Goal: Task Accomplishment & Management: Complete application form

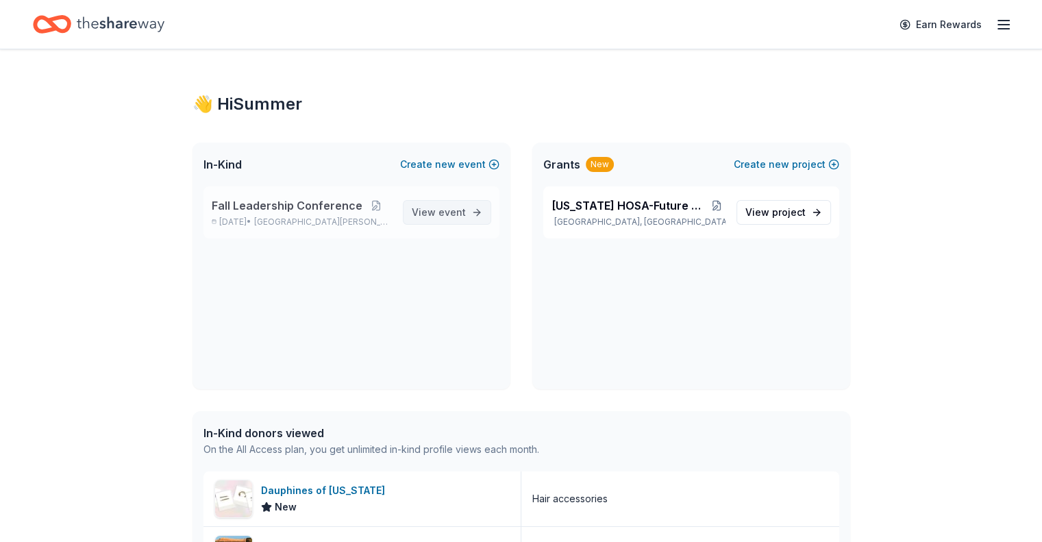
click at [430, 210] on span "View event" at bounding box center [439, 212] width 54 height 16
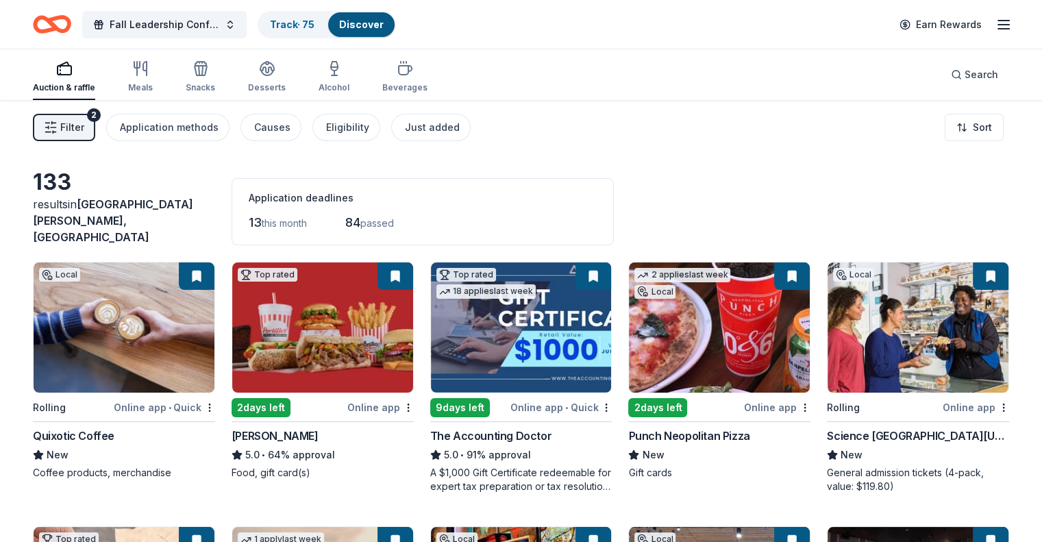
click at [84, 129] on span "Filter" at bounding box center [72, 127] width 24 height 16
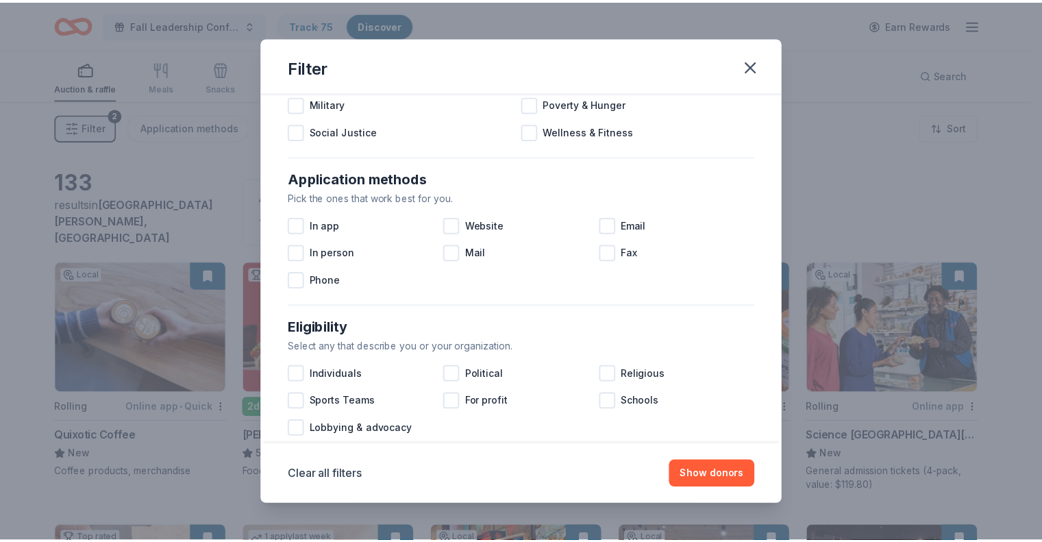
scroll to position [178, 0]
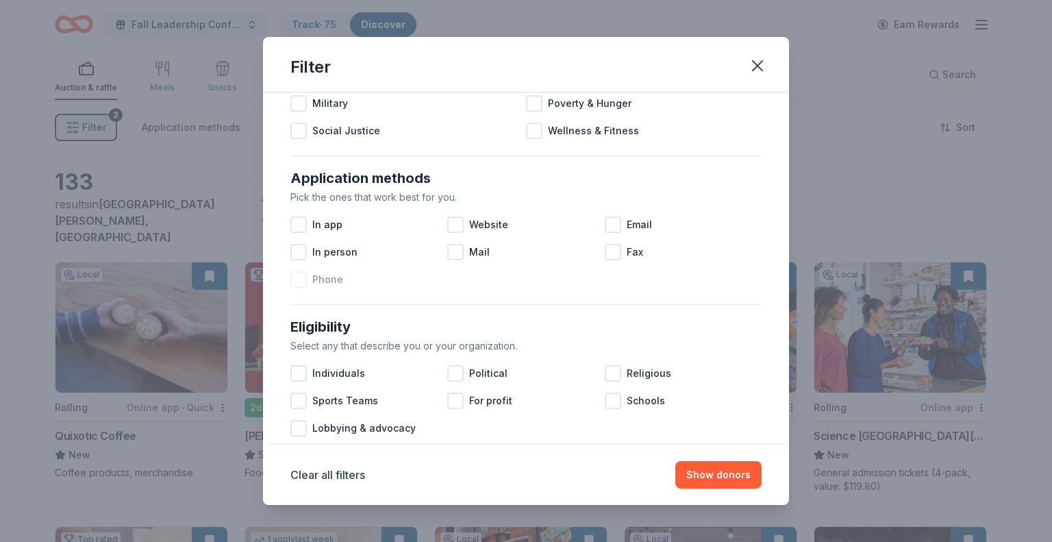
click at [301, 282] on div at bounding box center [299, 279] width 16 height 16
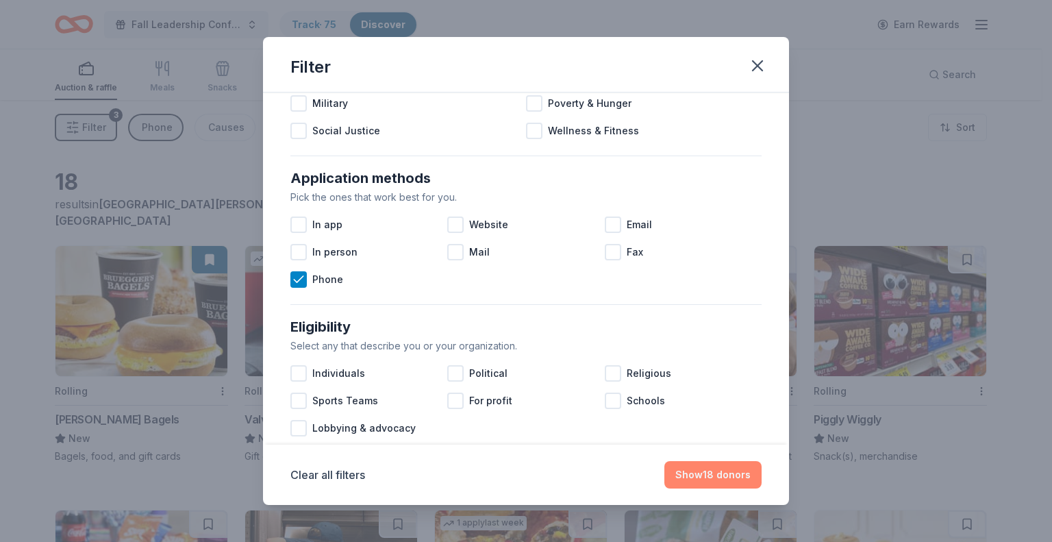
click at [721, 470] on button "Show 18 donors" at bounding box center [713, 474] width 97 height 27
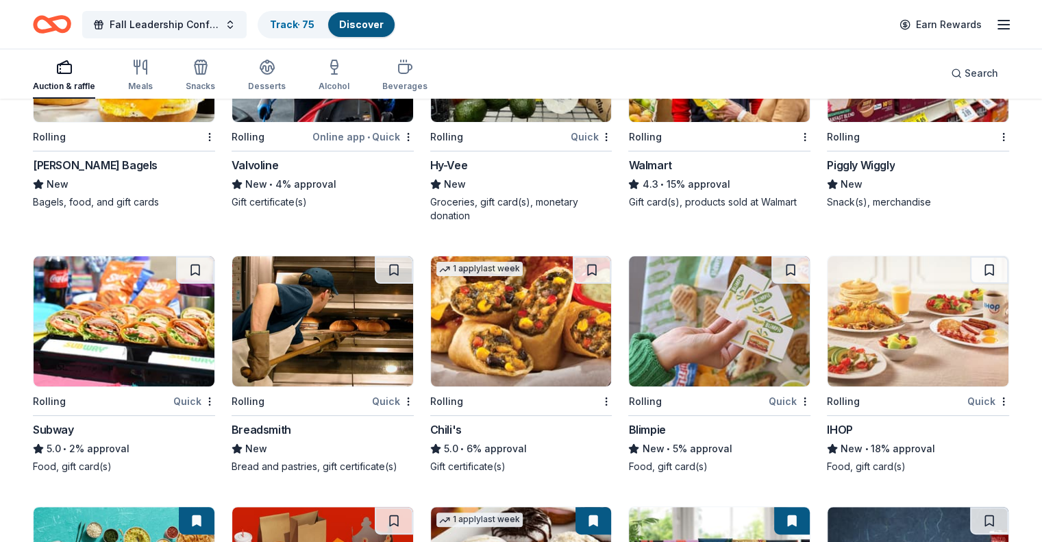
scroll to position [238, 0]
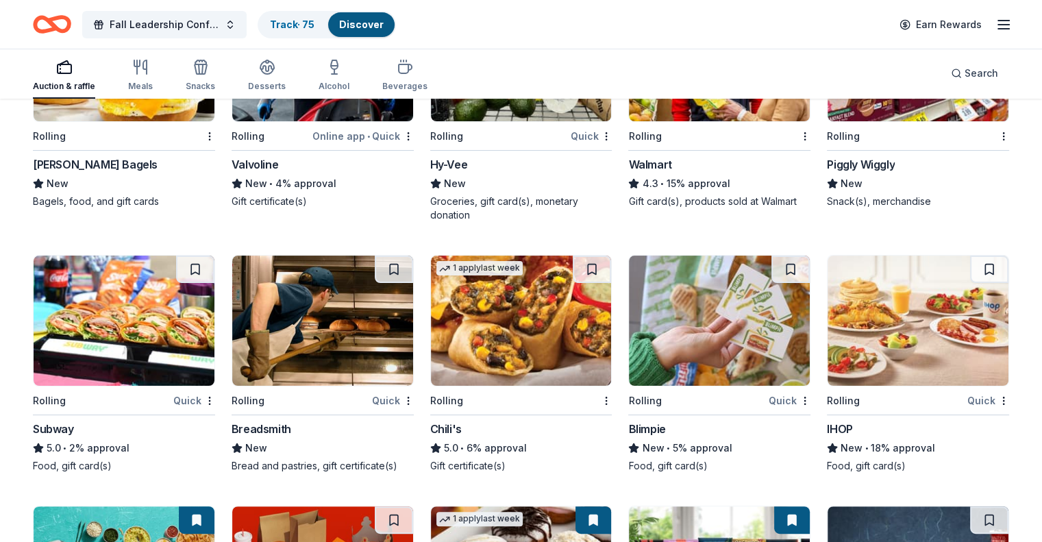
click at [151, 333] on img at bounding box center [124, 321] width 181 height 130
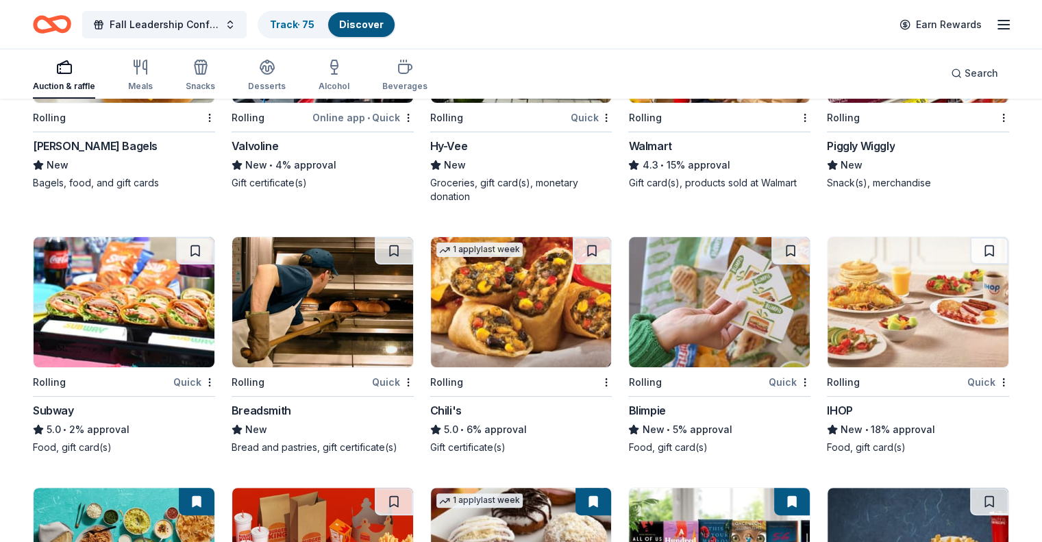
scroll to position [303, 0]
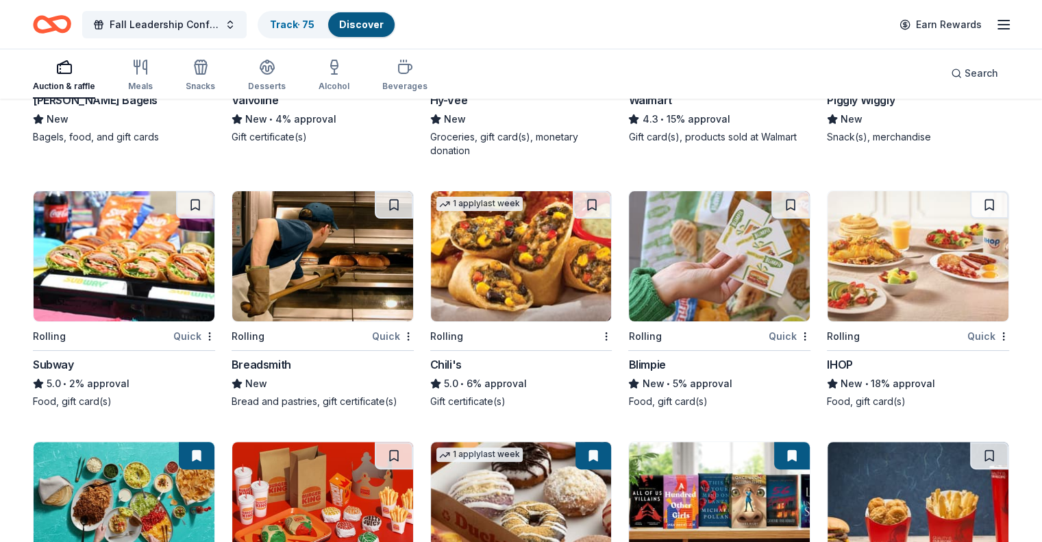
click at [143, 286] on img at bounding box center [124, 256] width 181 height 130
click at [575, 262] on img at bounding box center [521, 256] width 181 height 130
click at [532, 269] on img at bounding box center [521, 256] width 181 height 130
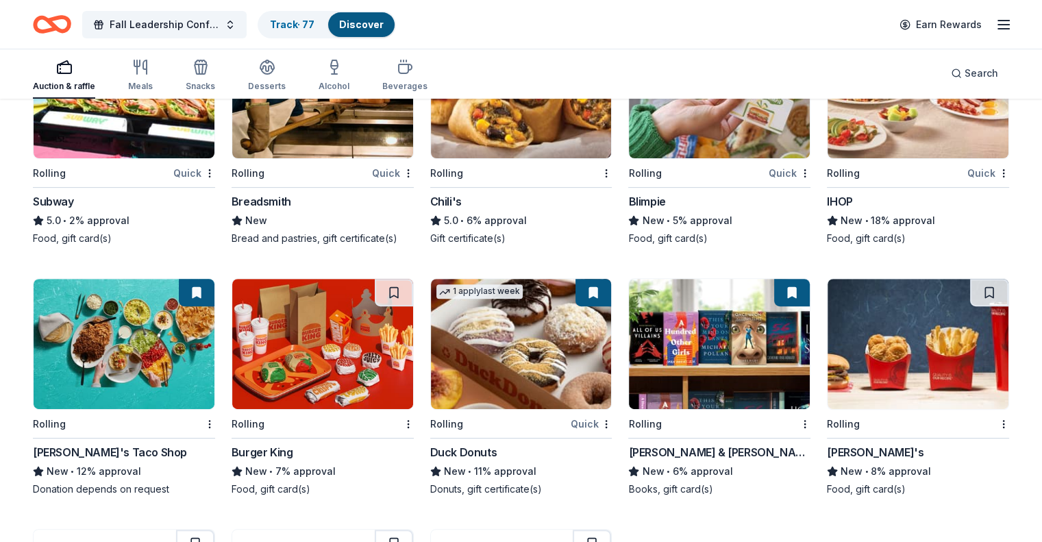
scroll to position [466, 0]
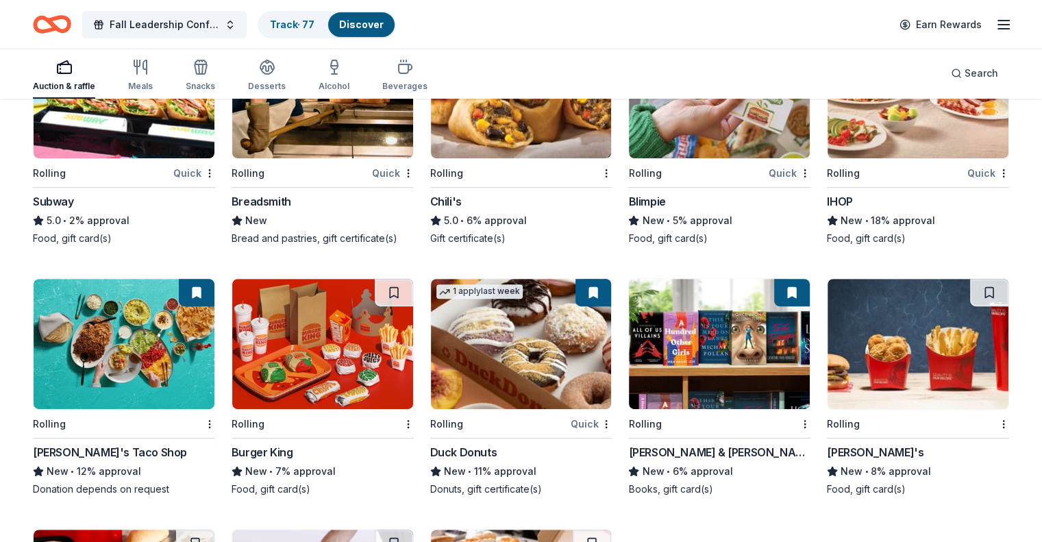
click at [343, 332] on img at bounding box center [322, 344] width 181 height 130
click at [380, 359] on img at bounding box center [322, 344] width 181 height 130
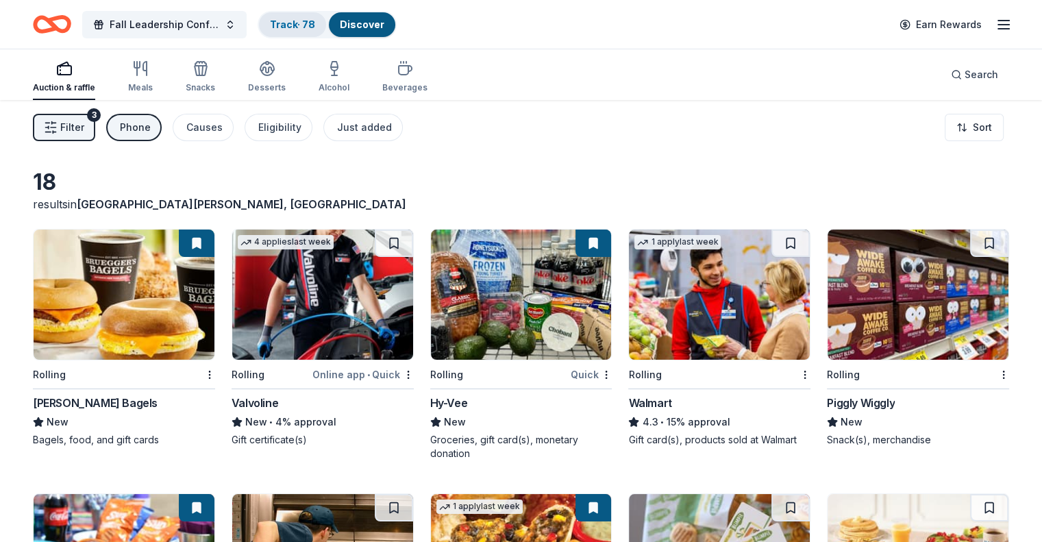
click at [306, 24] on link "Track · 78" at bounding box center [292, 25] width 45 height 12
click at [304, 19] on link "Track · 78" at bounding box center [292, 25] width 45 height 12
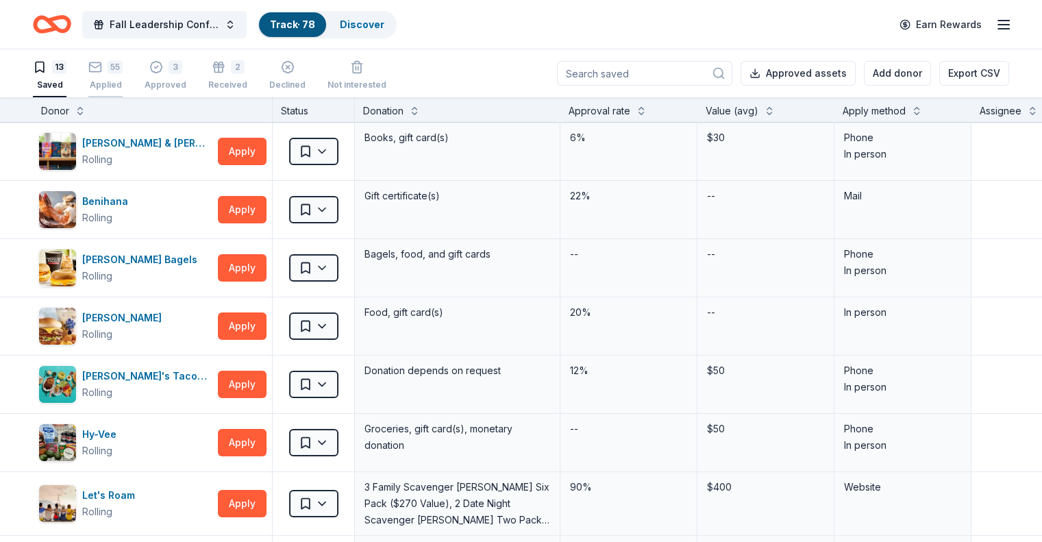
click at [123, 82] on div "Applied" at bounding box center [105, 84] width 34 height 11
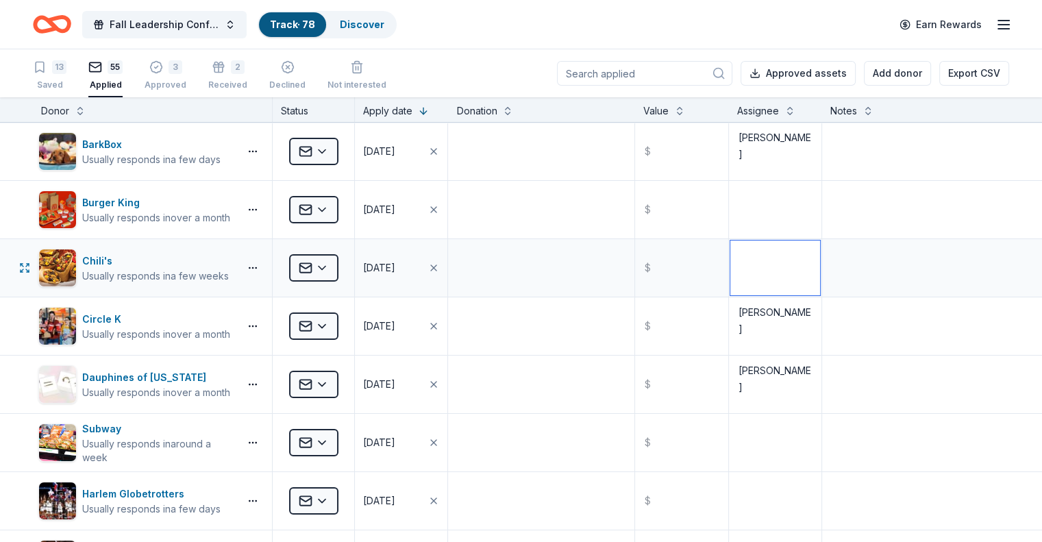
click at [771, 264] on textarea at bounding box center [775, 268] width 90 height 55
type textarea "Claire"
click at [852, 257] on textarea at bounding box center [916, 268] width 184 height 55
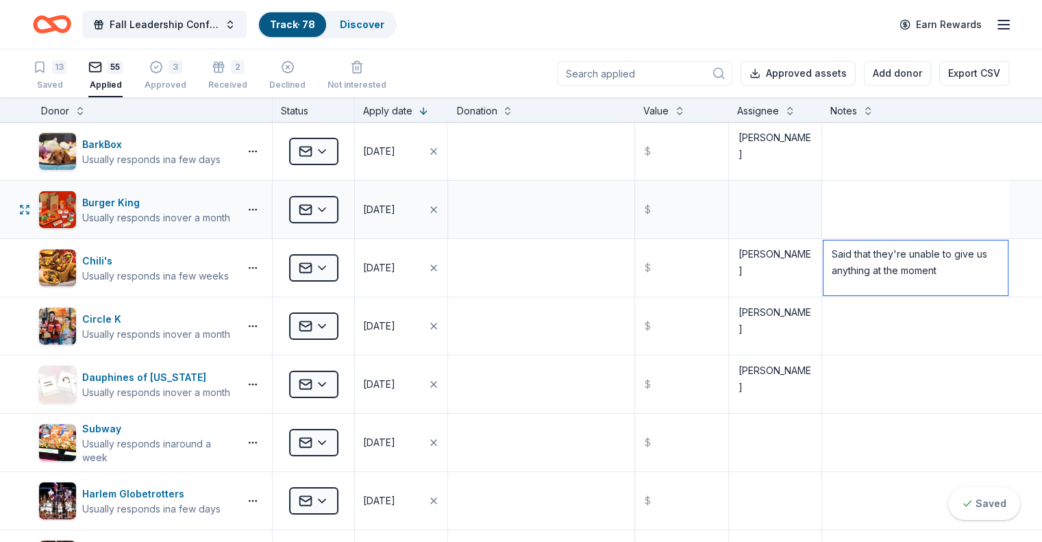
type textarea "Said that they're unable to give us anything at the moment"
click at [865, 211] on textarea at bounding box center [916, 209] width 184 height 55
click at [756, 212] on textarea at bounding box center [775, 209] width 90 height 55
type textarea "Claire"
click at [866, 208] on textarea at bounding box center [916, 209] width 184 height 55
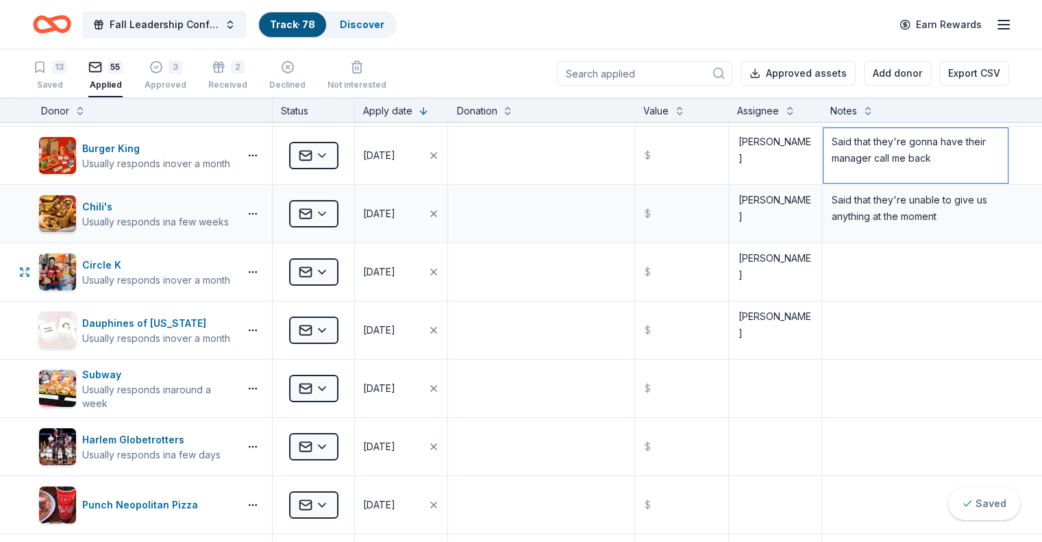
scroll to position [55, 0]
type textarea "Said that they're gonna have their manager call me back"
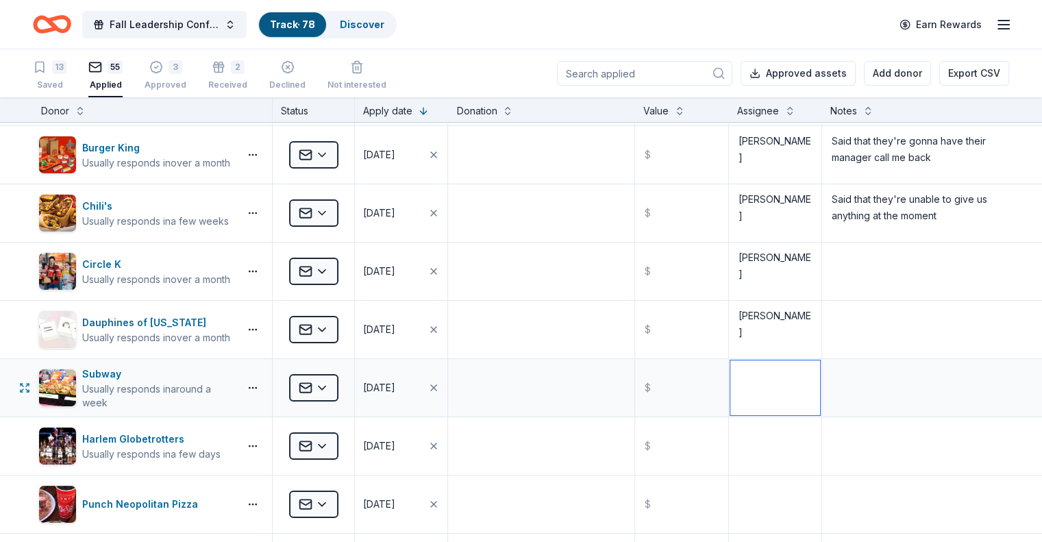
click at [762, 393] on textarea at bounding box center [775, 387] width 90 height 55
type textarea "Claire"
click at [865, 393] on textarea at bounding box center [916, 387] width 184 height 55
type textarea "Said that they're unable to give us anything rn"
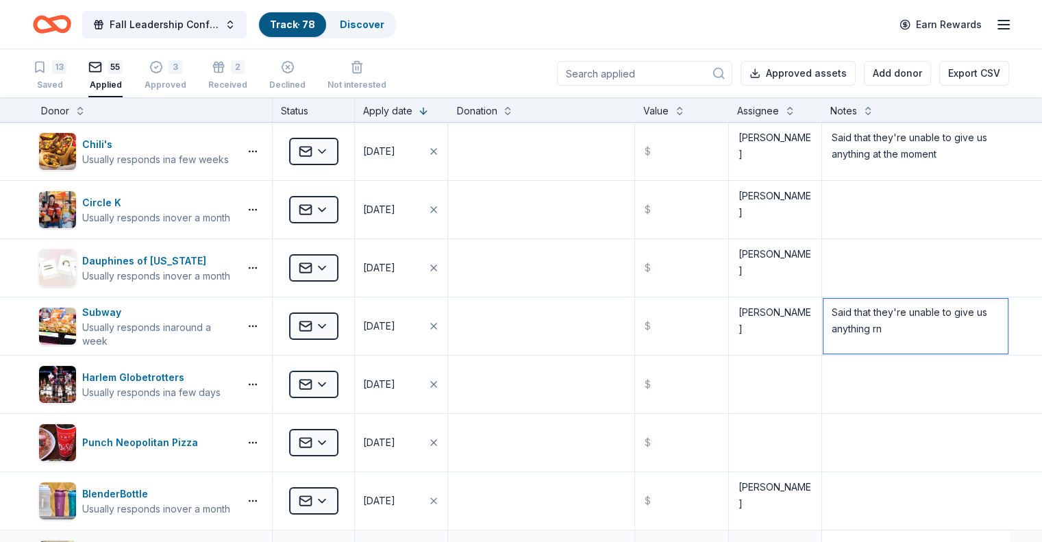
scroll to position [0, 0]
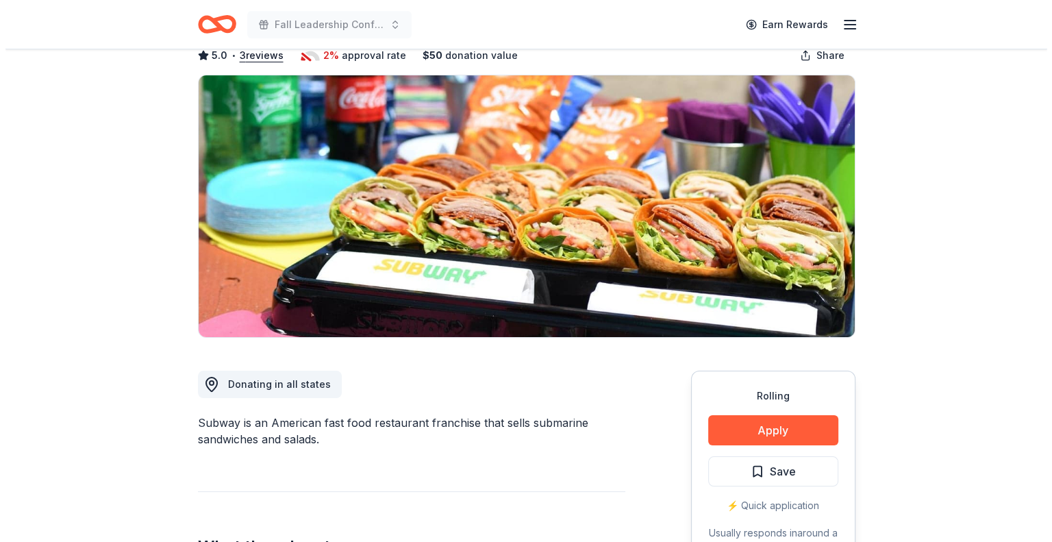
scroll to position [79, 0]
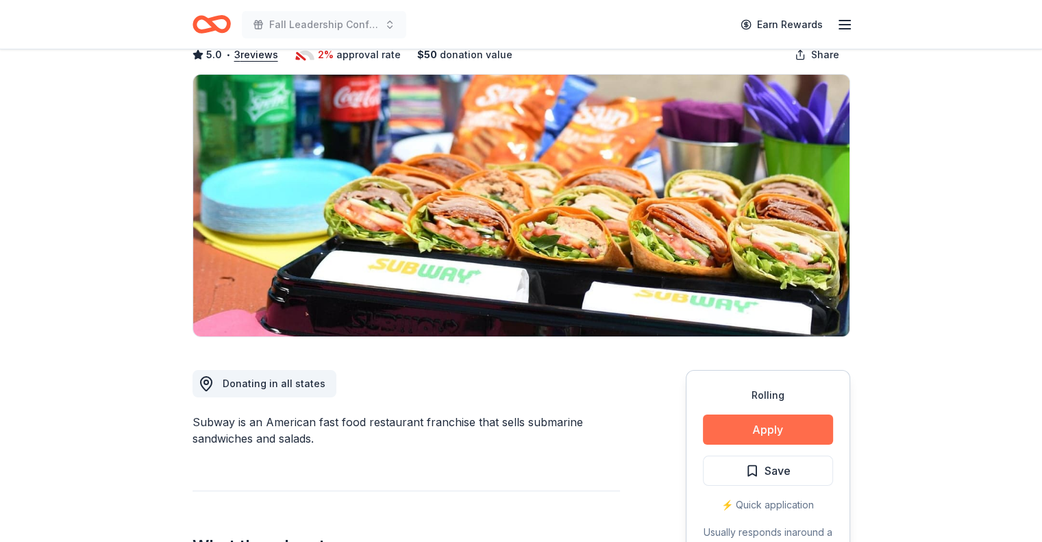
click at [769, 425] on button "Apply" at bounding box center [768, 430] width 130 height 30
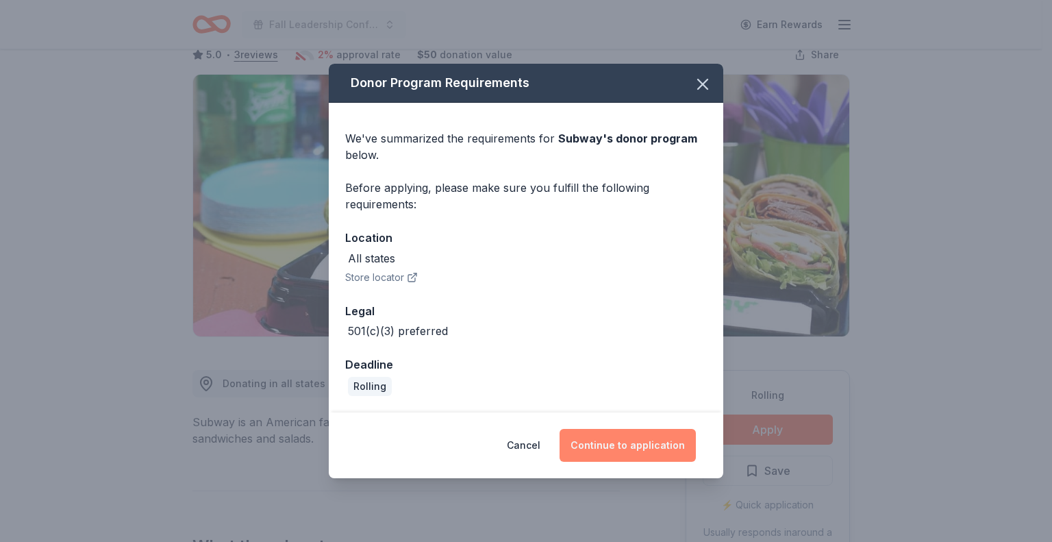
click at [617, 435] on button "Continue to application" at bounding box center [628, 445] width 136 height 33
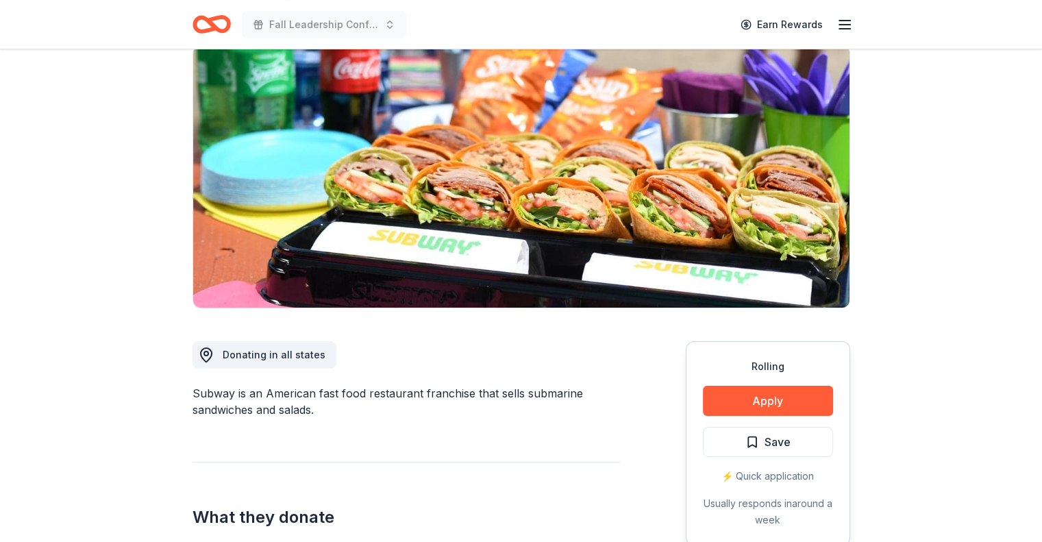
scroll to position [110, 0]
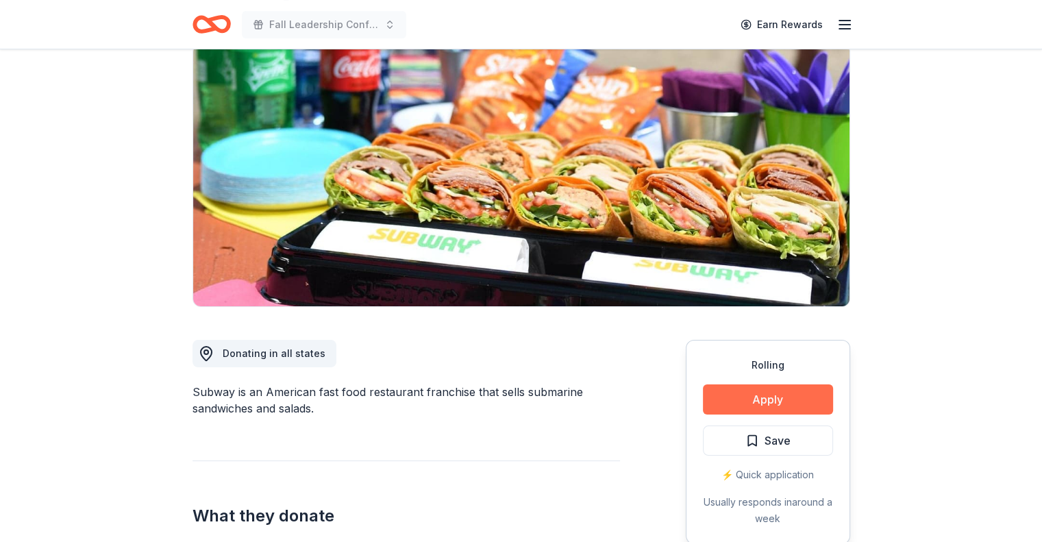
click at [802, 393] on button "Apply" at bounding box center [768, 399] width 130 height 30
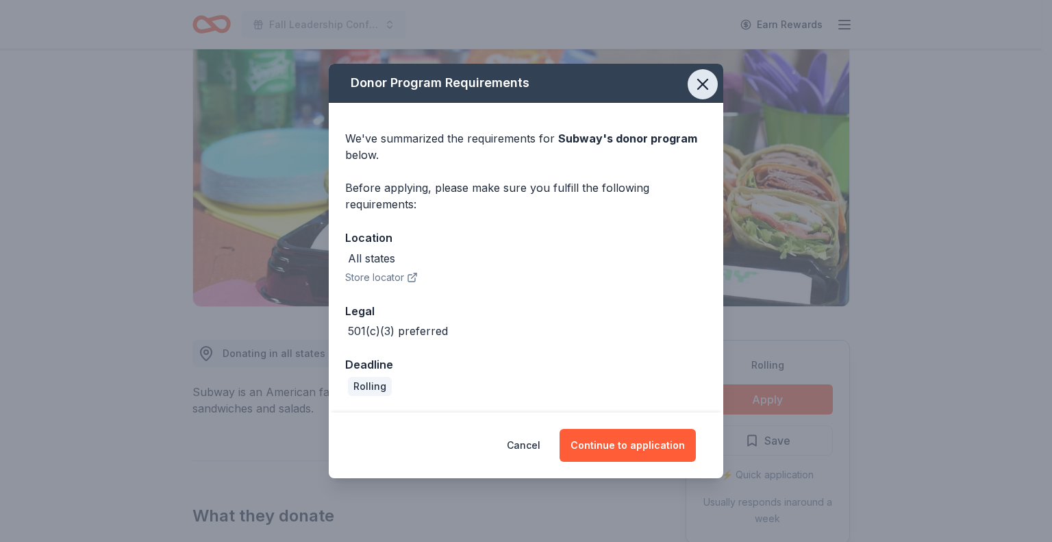
click at [698, 93] on icon "button" at bounding box center [702, 84] width 19 height 19
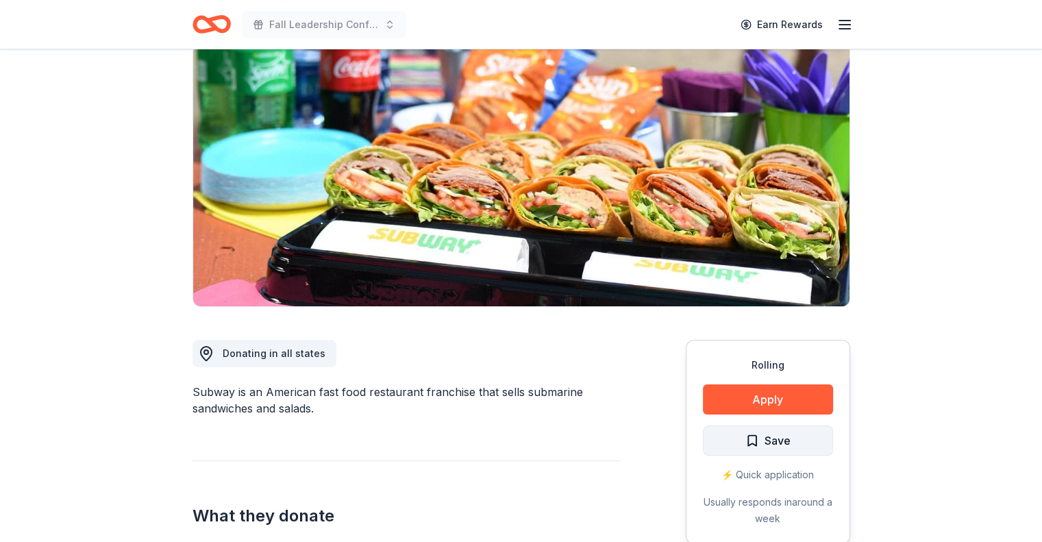
click at [752, 432] on span "Save" at bounding box center [767, 441] width 45 height 18
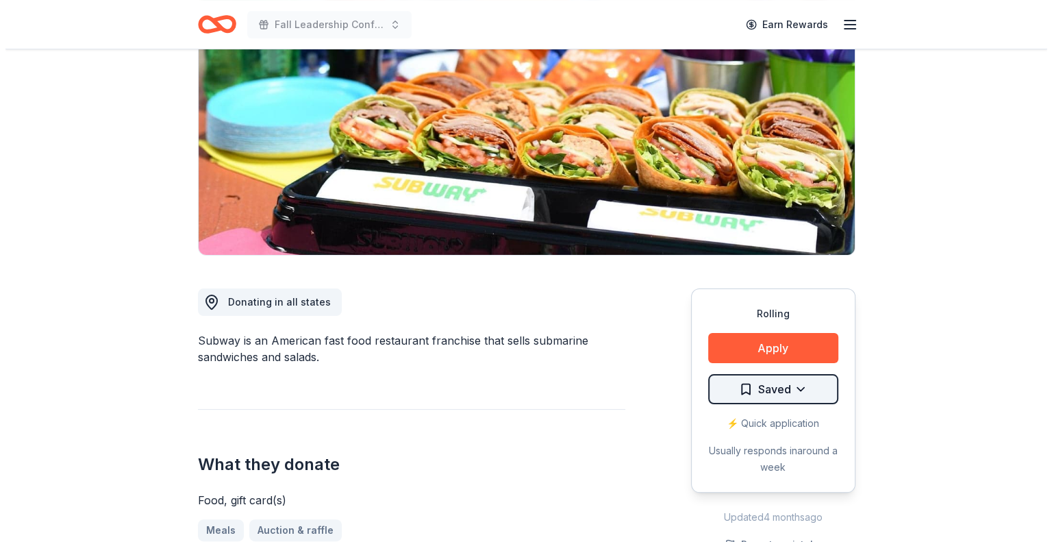
scroll to position [162, 0]
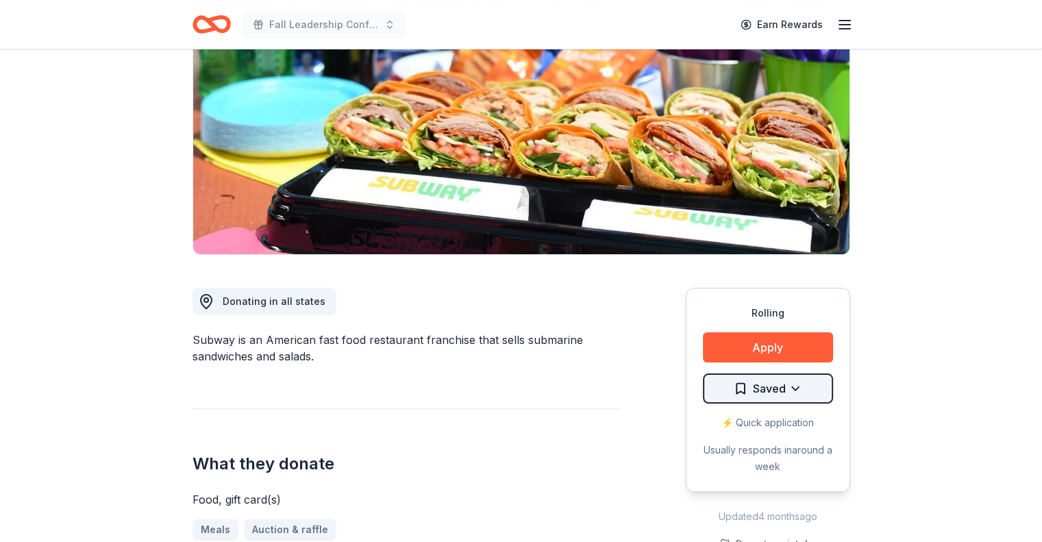
click at [778, 380] on html "Fall Leadership Conference Earn Rewards Rolling Share Subway 5.0 • 3 reviews 2%…" at bounding box center [521, 109] width 1042 height 542
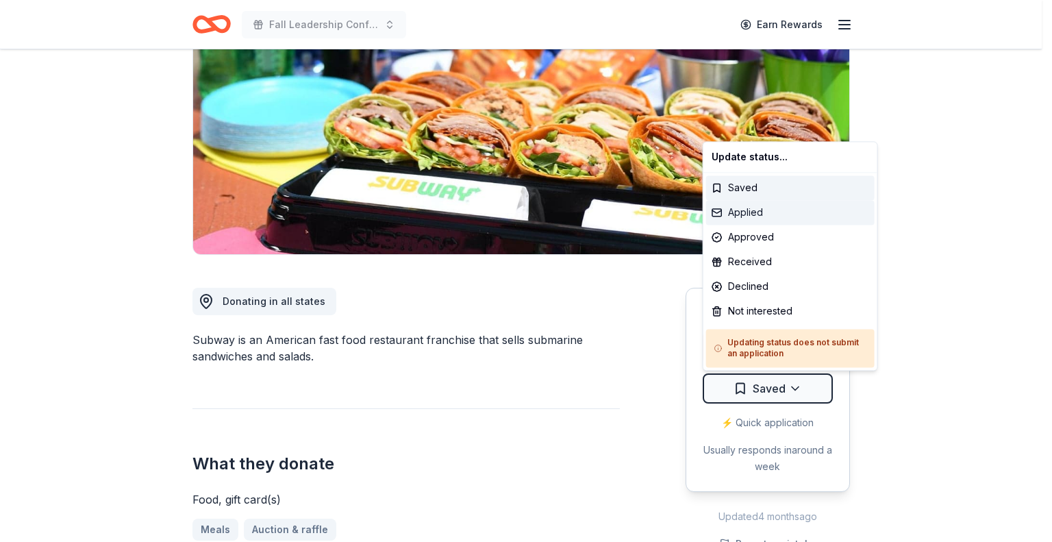
click at [767, 209] on div "Applied" at bounding box center [790, 212] width 169 height 25
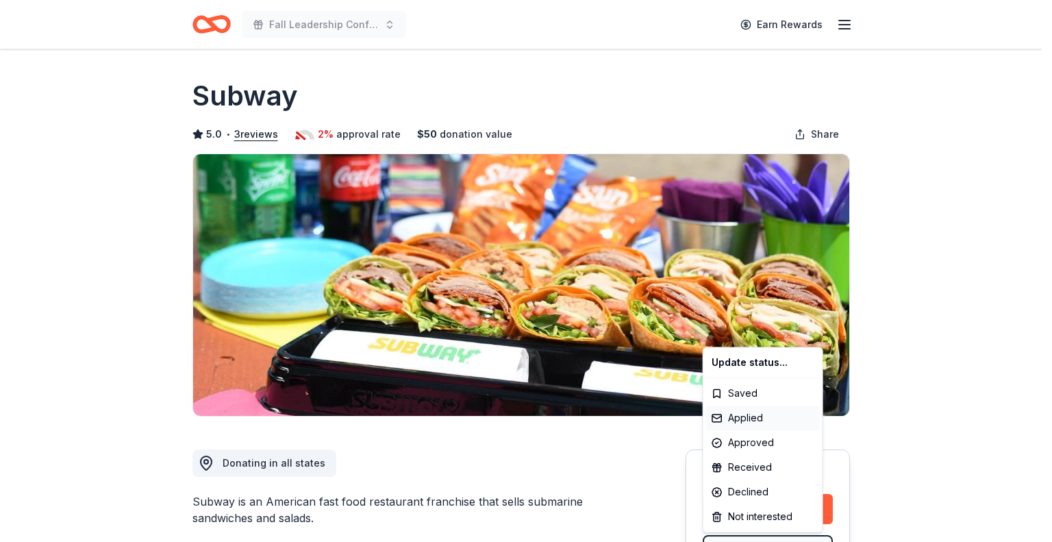
scroll to position [0, 0]
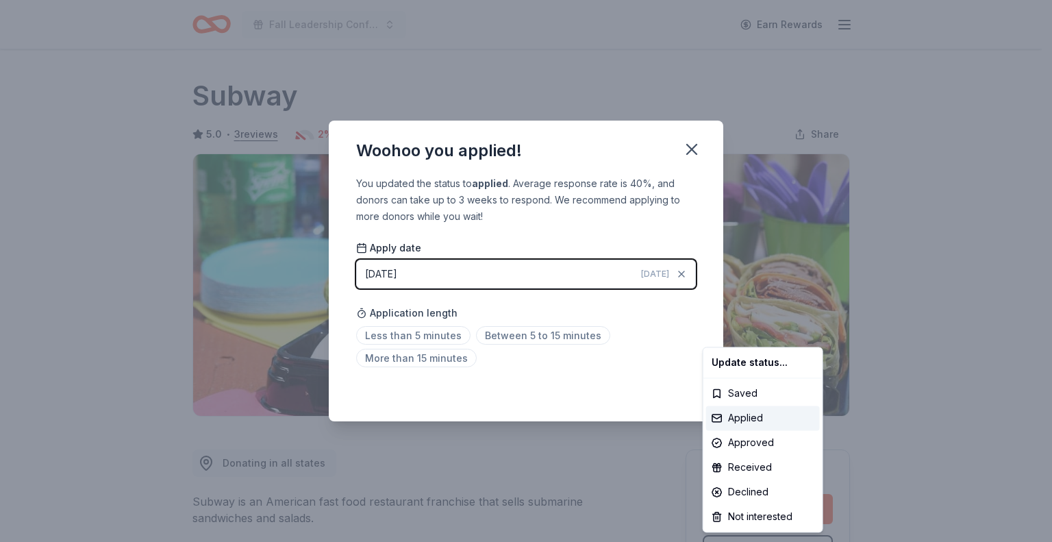
click at [513, 336] on html "Fall Leadership Conference Earn Rewards Rolling Share Subway 5.0 • 3 reviews 2%…" at bounding box center [526, 271] width 1052 height 542
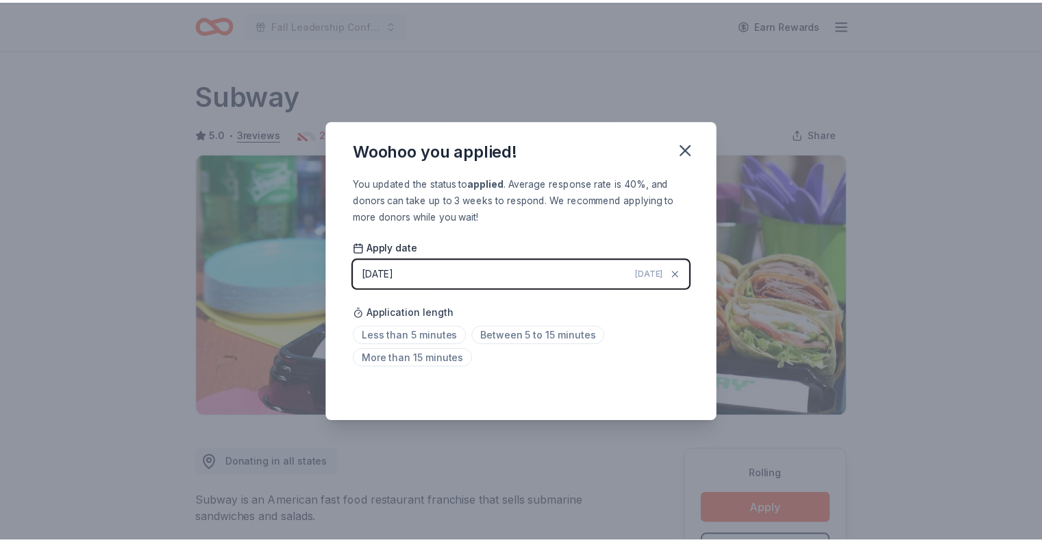
scroll to position [23, 0]
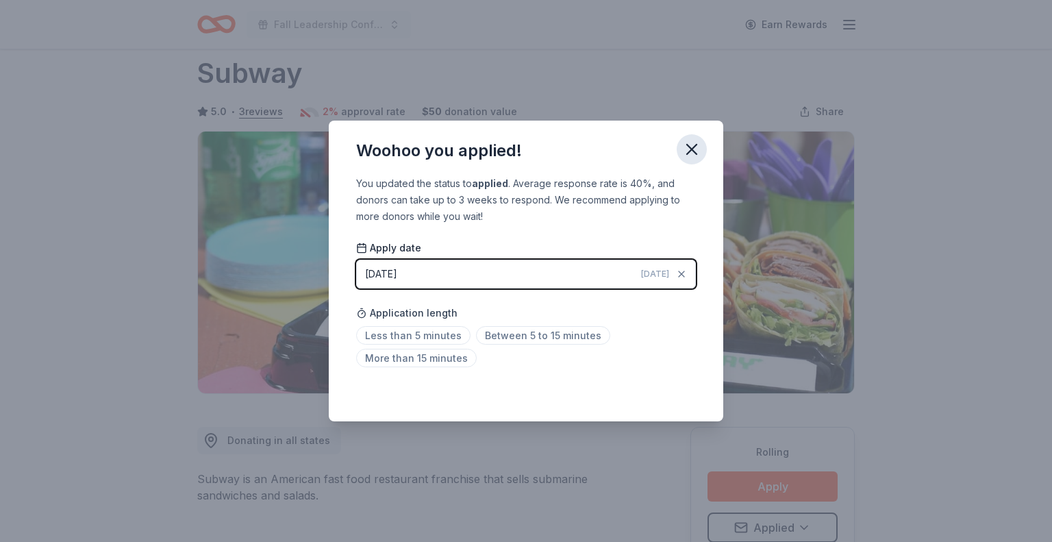
click at [688, 150] on icon "button" at bounding box center [691, 149] width 19 height 19
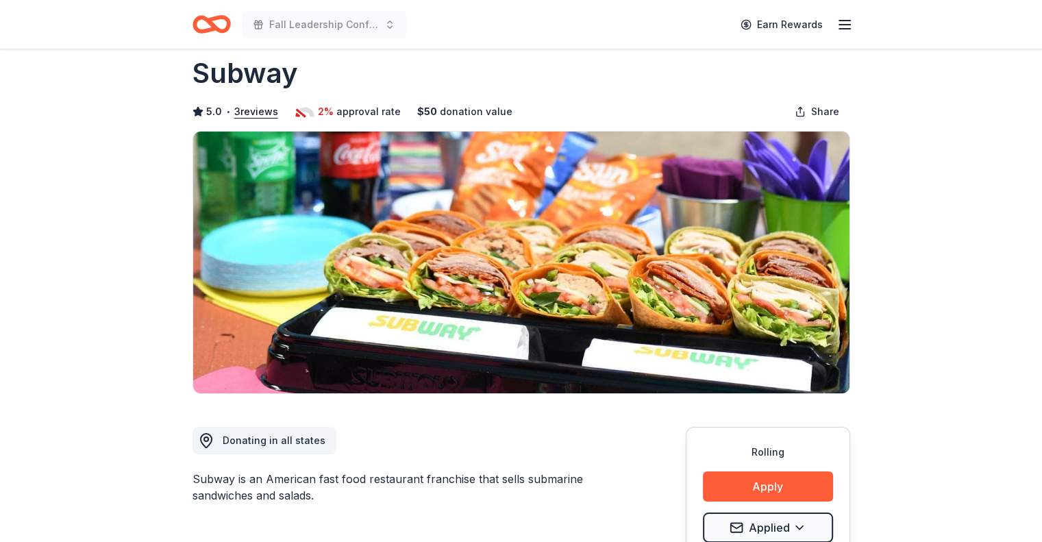
scroll to position [0, 0]
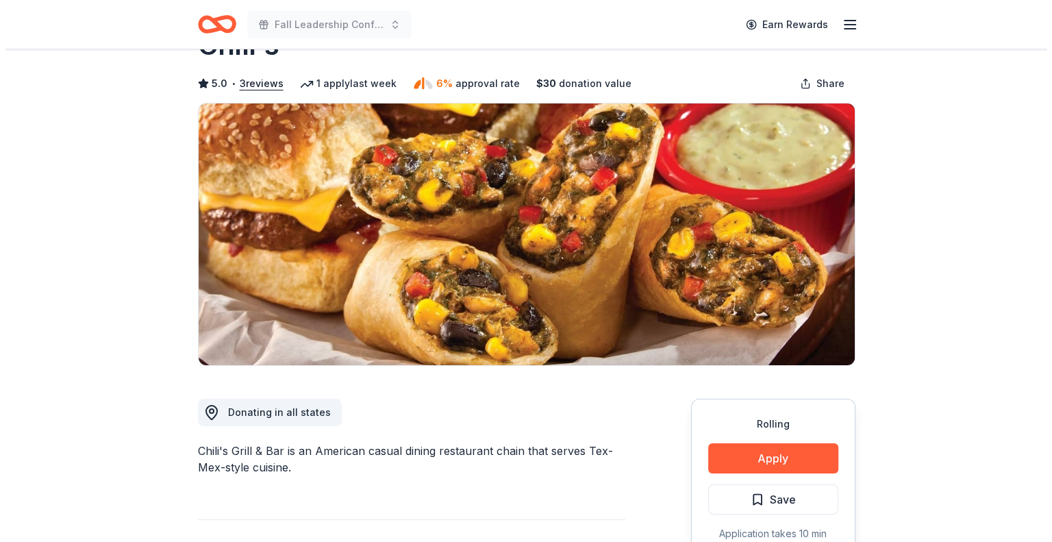
scroll to position [49, 0]
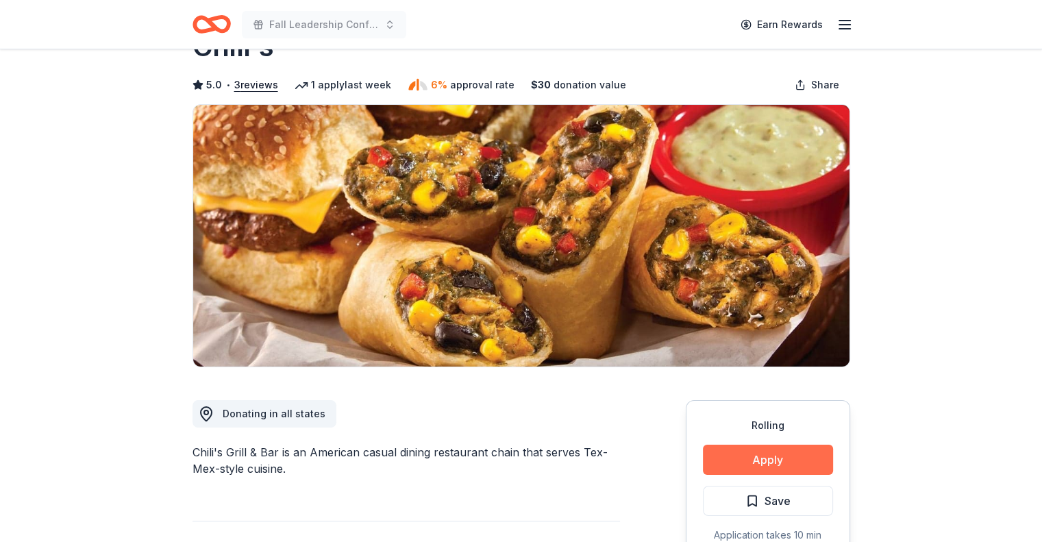
click at [726, 457] on button "Apply" at bounding box center [768, 460] width 130 height 30
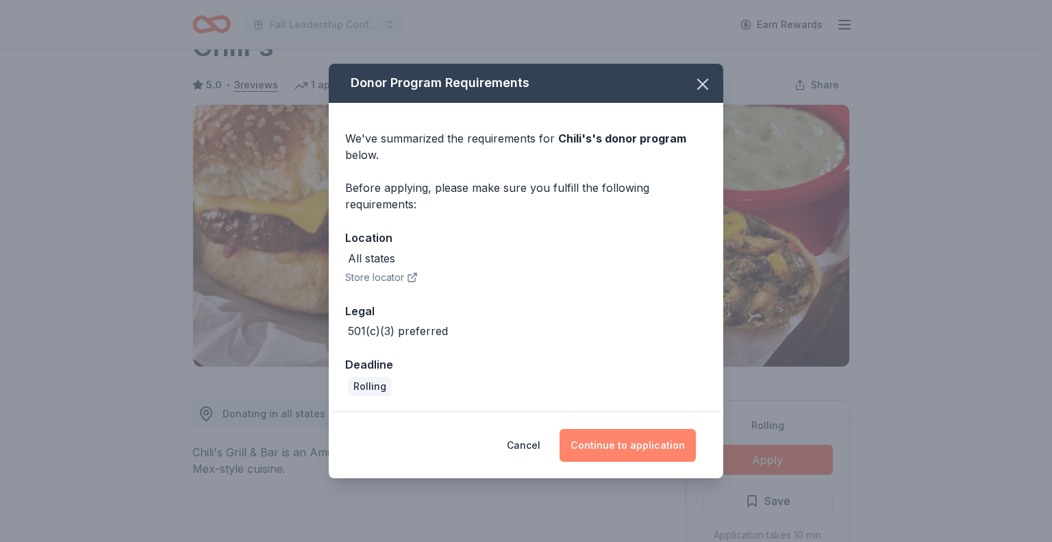
click at [648, 443] on button "Continue to application" at bounding box center [628, 445] width 136 height 33
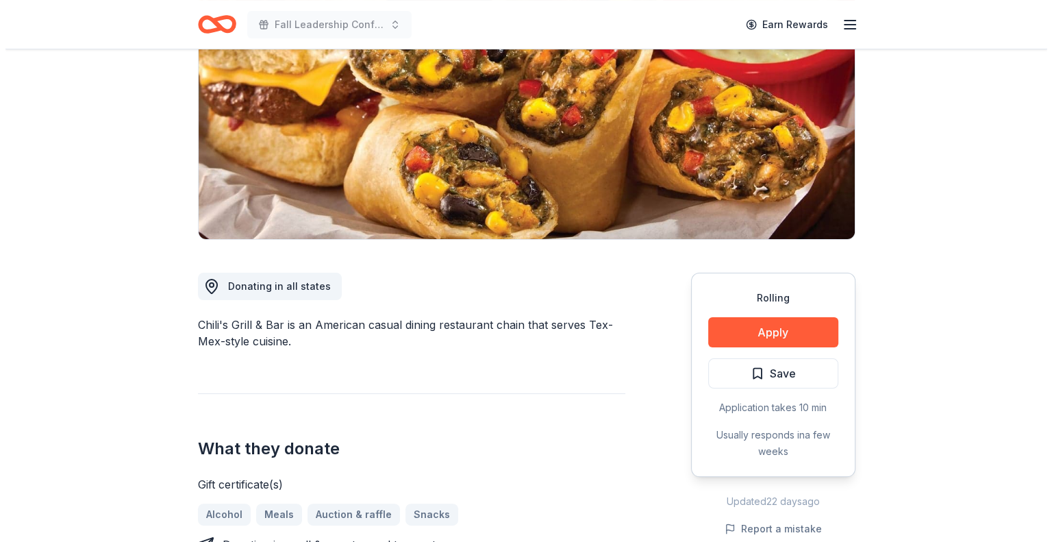
scroll to position [177, 0]
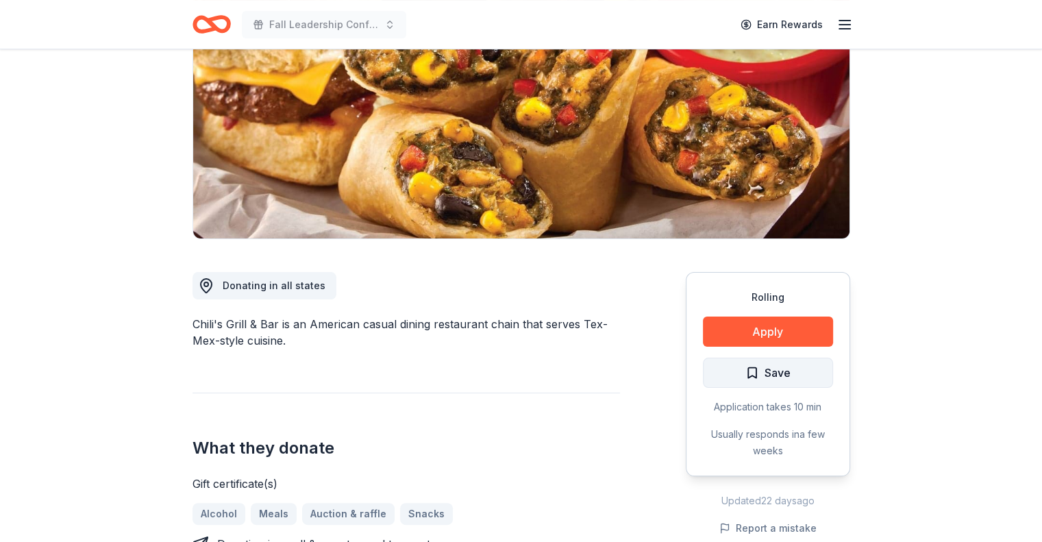
click at [781, 375] on span "Save" at bounding box center [778, 373] width 26 height 18
click at [787, 365] on html "Fall Leadership Conference Earn Rewards Rolling Share Chili's 5.0 • 3 reviews 1…" at bounding box center [521, 94] width 1042 height 542
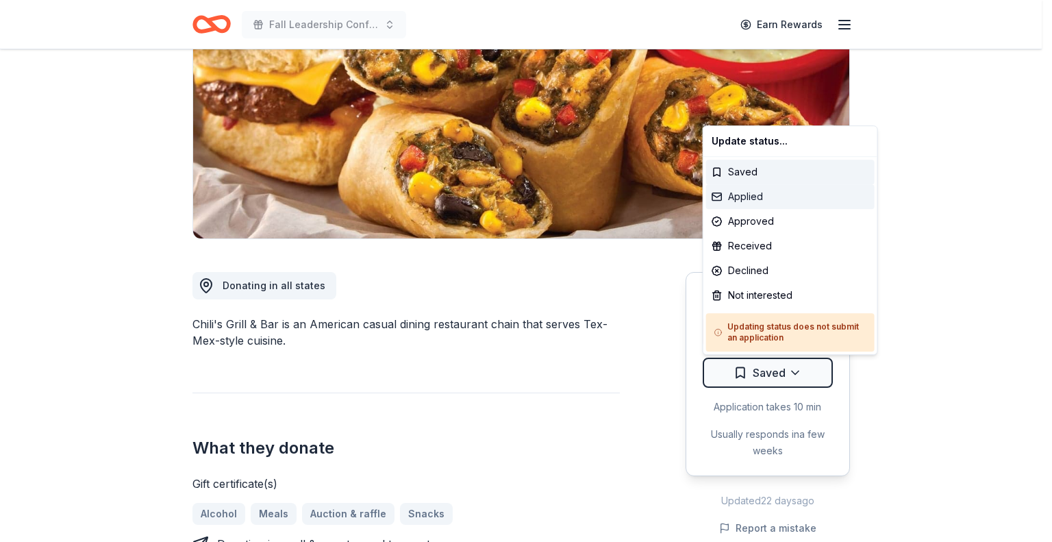
click at [758, 196] on div "Applied" at bounding box center [790, 196] width 169 height 25
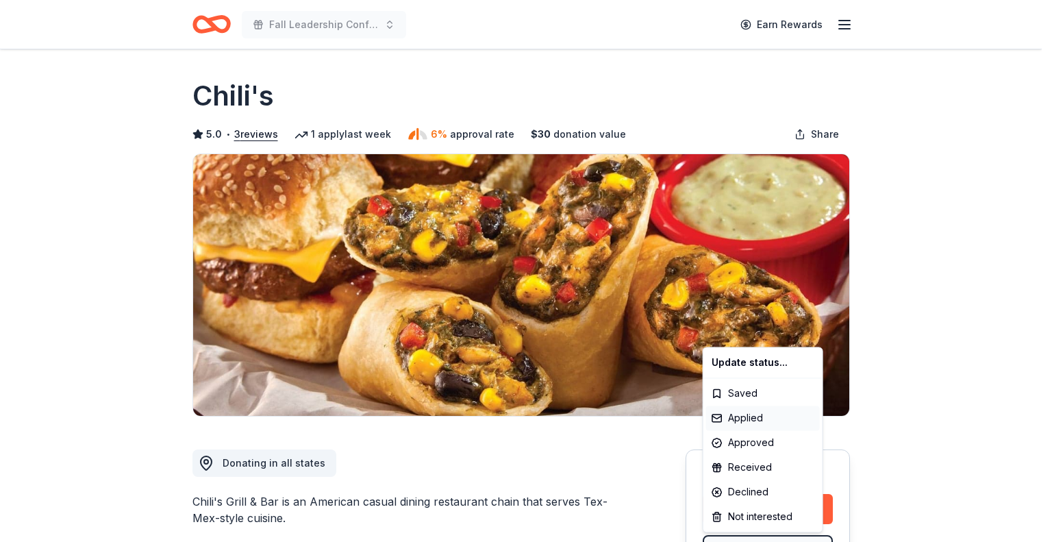
scroll to position [0, 0]
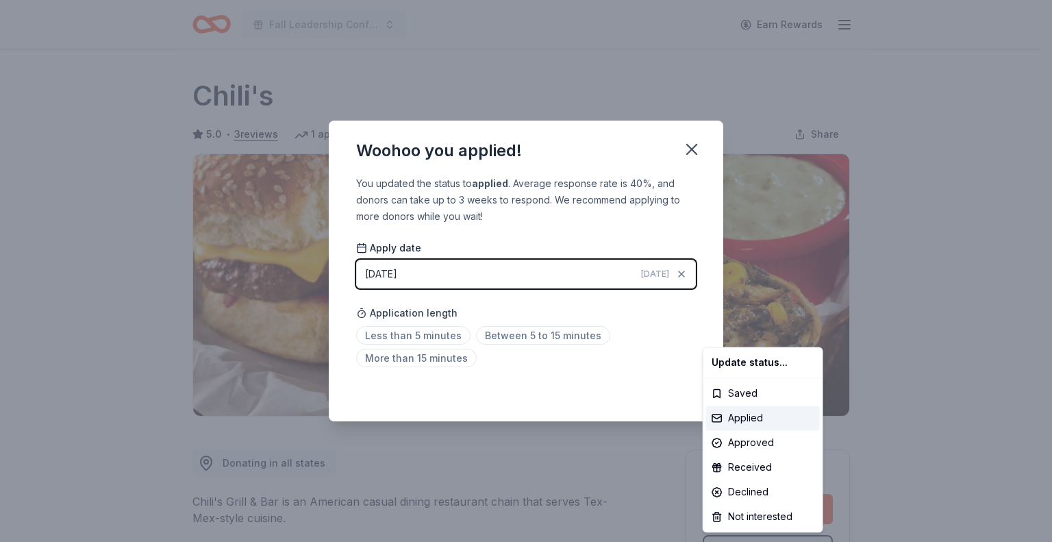
click at [529, 336] on html "Fall Leadership Conference Earn Rewards Rolling Share Chili's 5.0 • 3 reviews 1…" at bounding box center [526, 271] width 1052 height 542
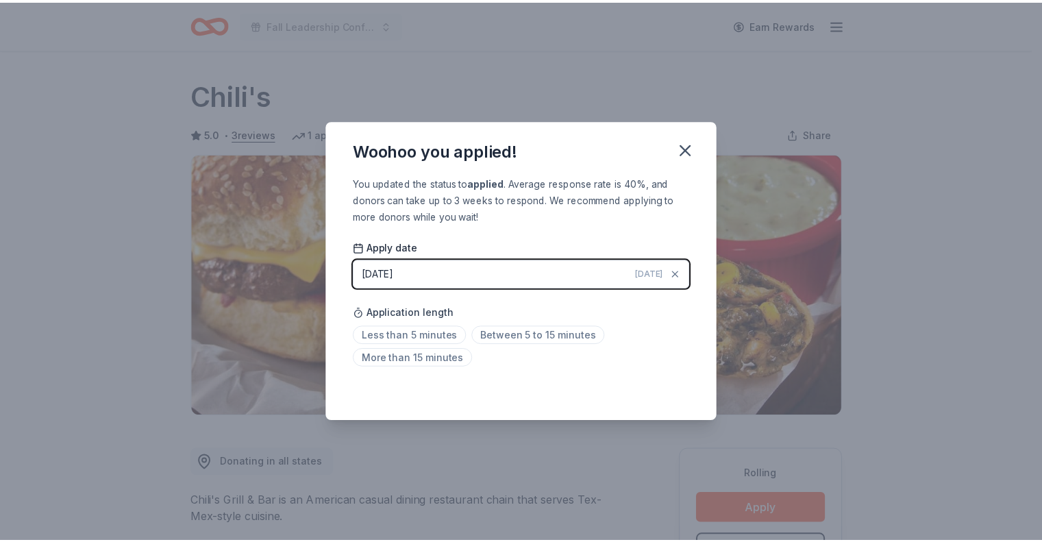
scroll to position [23, 0]
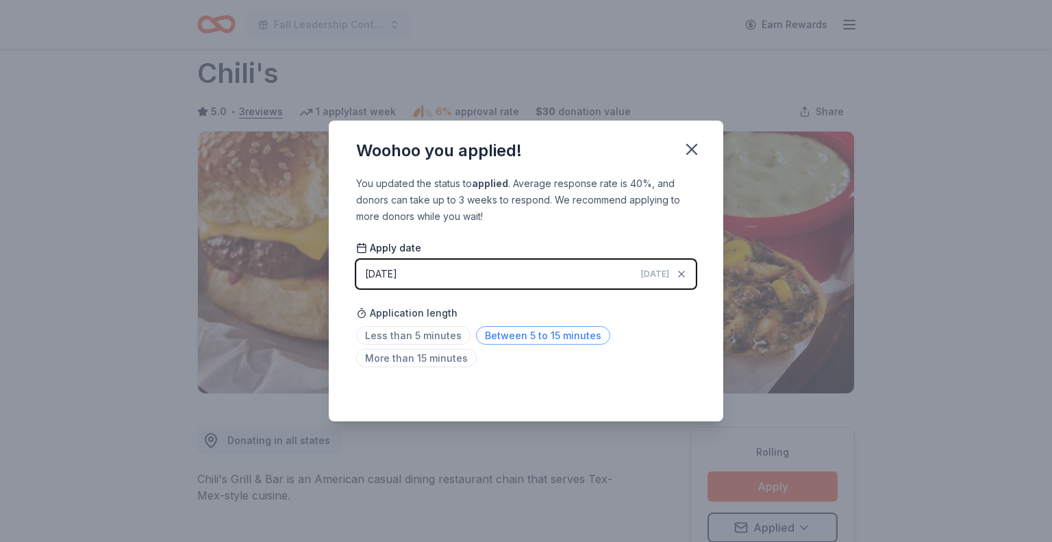
click at [542, 329] on span "Between 5 to 15 minutes" at bounding box center [543, 335] width 134 height 19
click at [694, 142] on icon "button" at bounding box center [691, 149] width 19 height 19
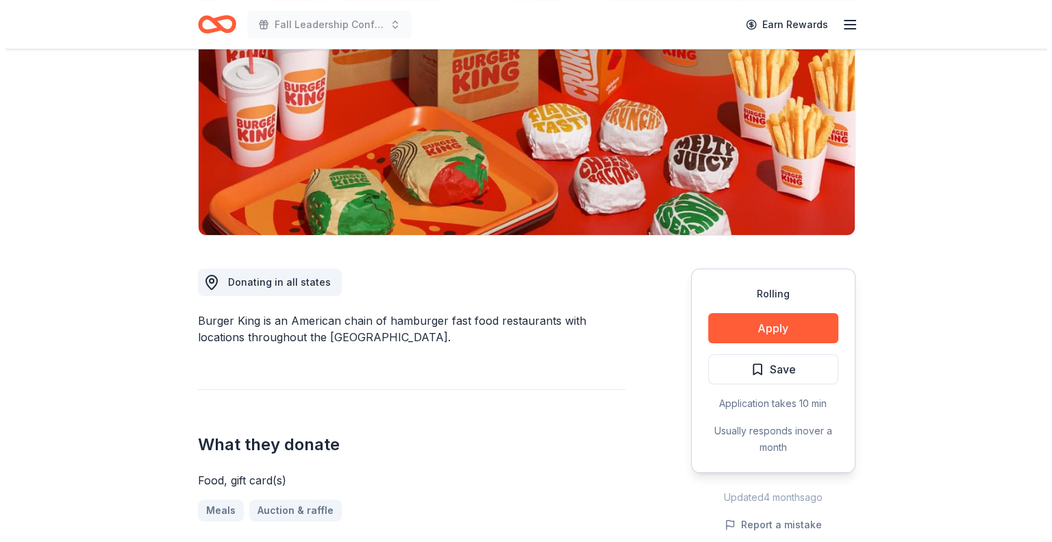
scroll to position [172, 0]
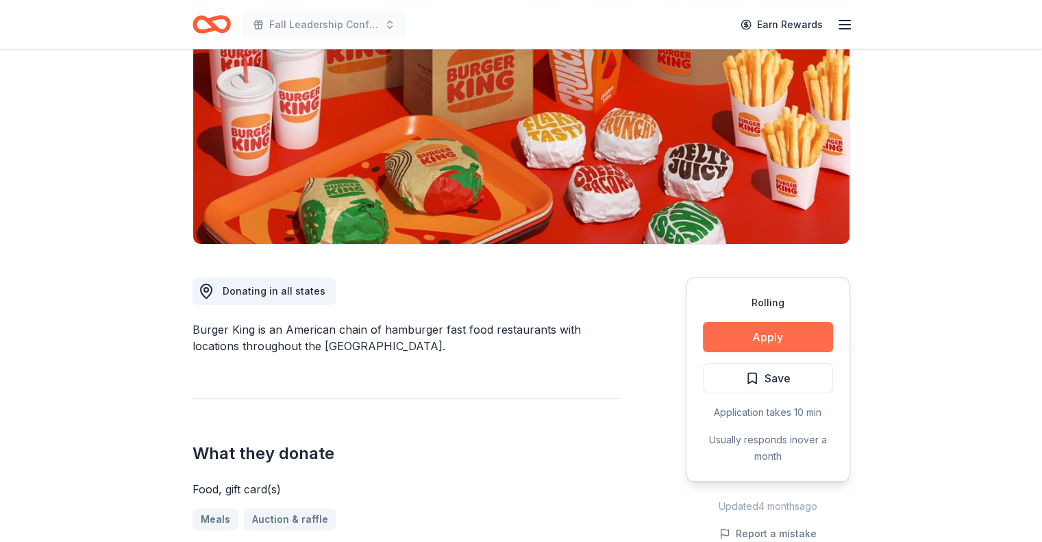
click at [729, 325] on button "Apply" at bounding box center [768, 337] width 130 height 30
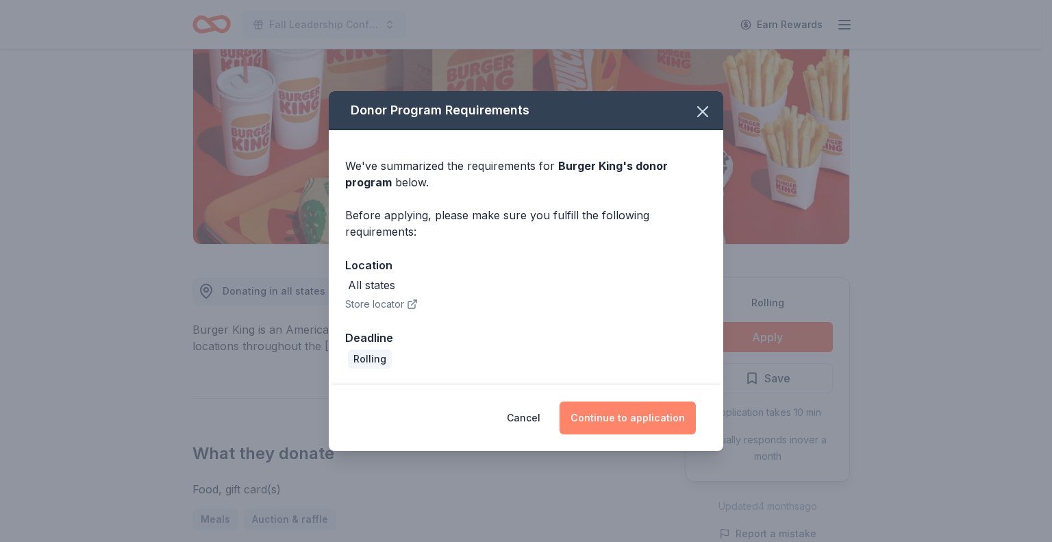
click at [608, 421] on button "Continue to application" at bounding box center [628, 418] width 136 height 33
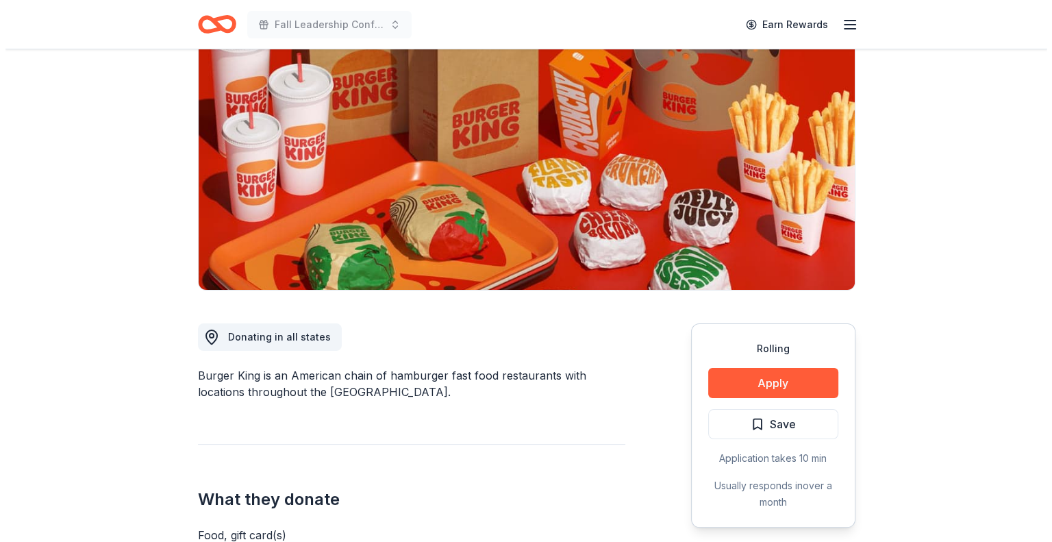
scroll to position [130, 0]
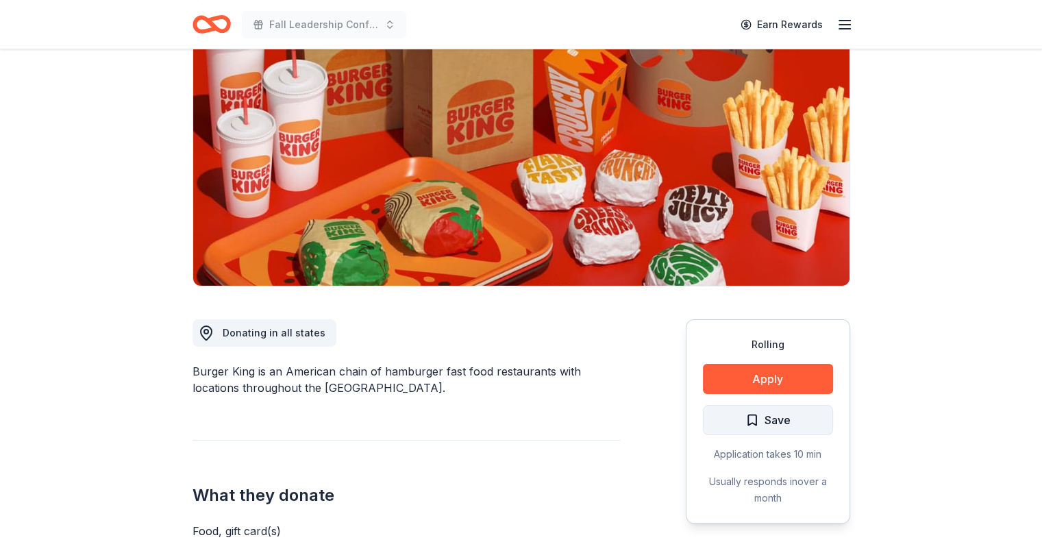
click at [778, 419] on span "Save" at bounding box center [778, 420] width 26 height 18
click at [778, 412] on html "Fall Leadership Conference Earn Rewards Rolling Share Burger King New 7% approv…" at bounding box center [521, 141] width 1042 height 542
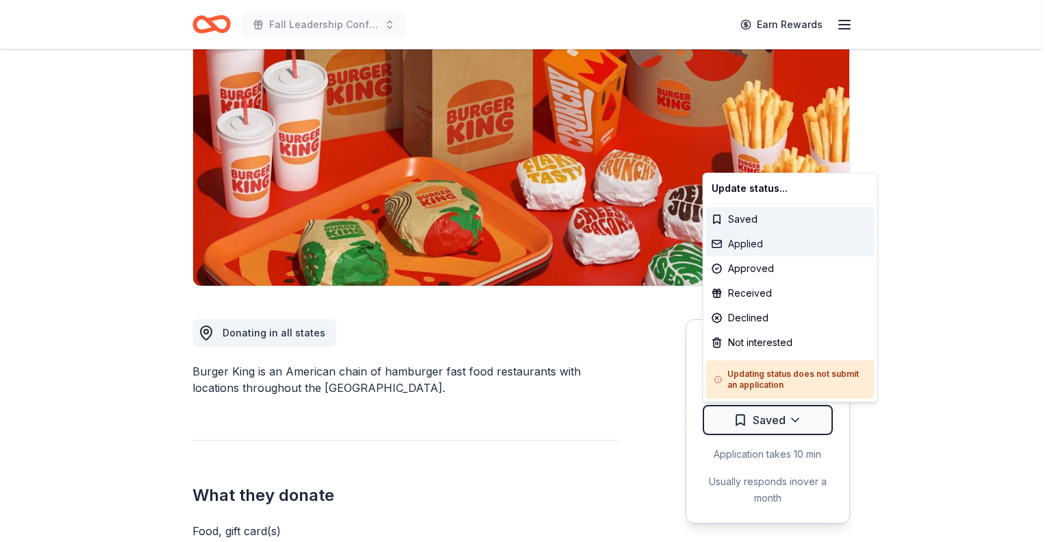
click at [774, 245] on div "Applied" at bounding box center [790, 244] width 169 height 25
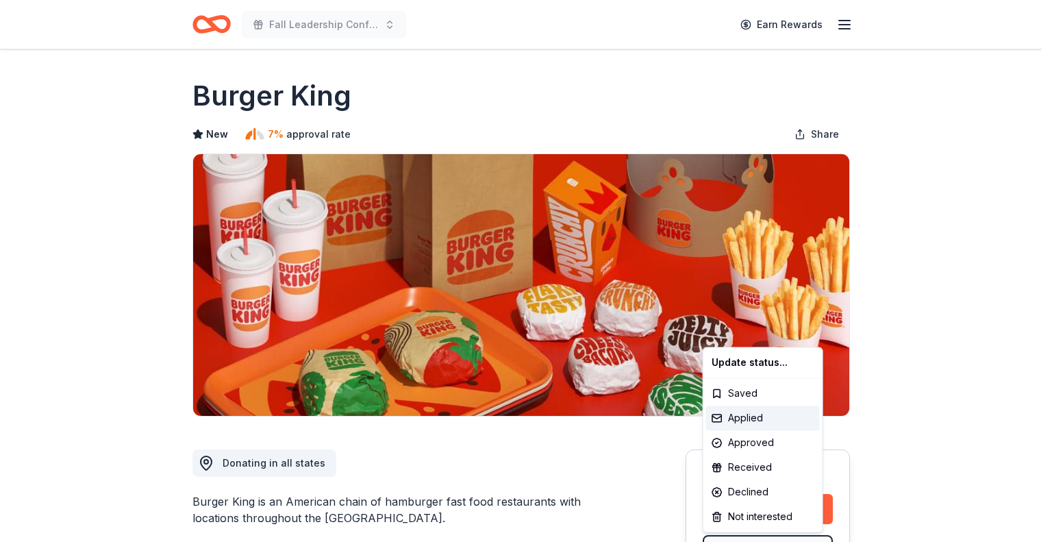
scroll to position [0, 0]
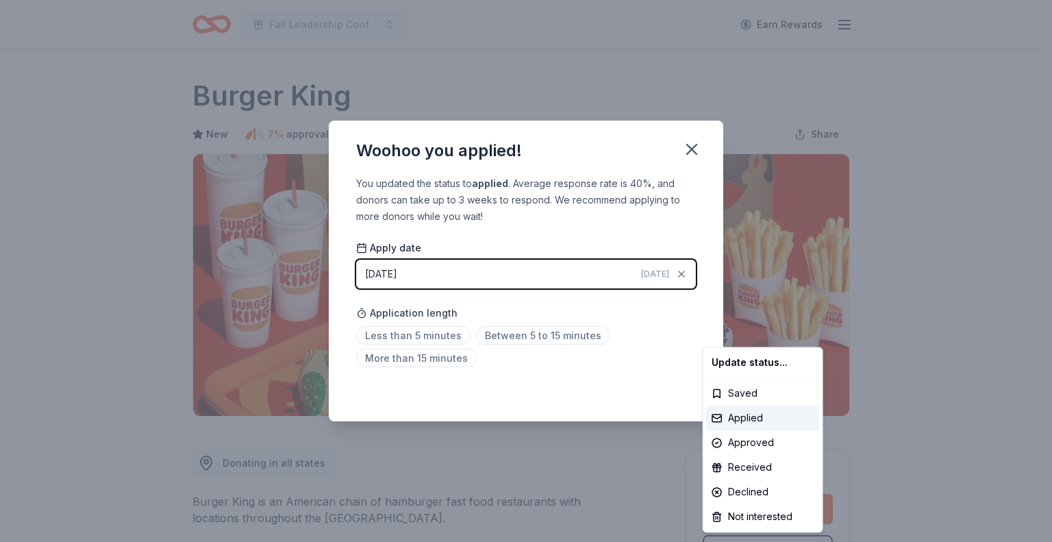
click at [550, 334] on html "Fall Leadership Conference Earn Rewards Rolling Share Burger King New 7% approv…" at bounding box center [526, 271] width 1052 height 542
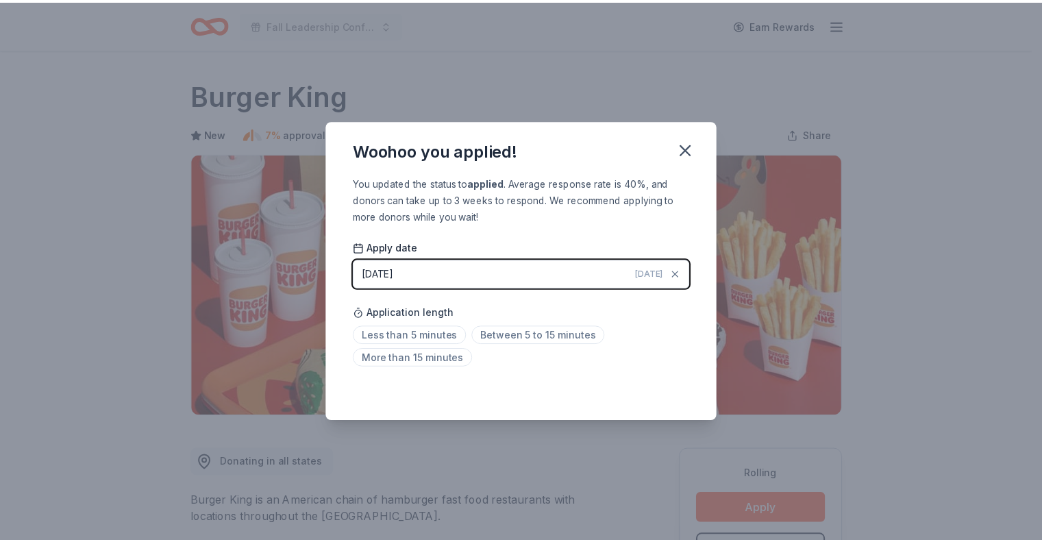
scroll to position [23, 0]
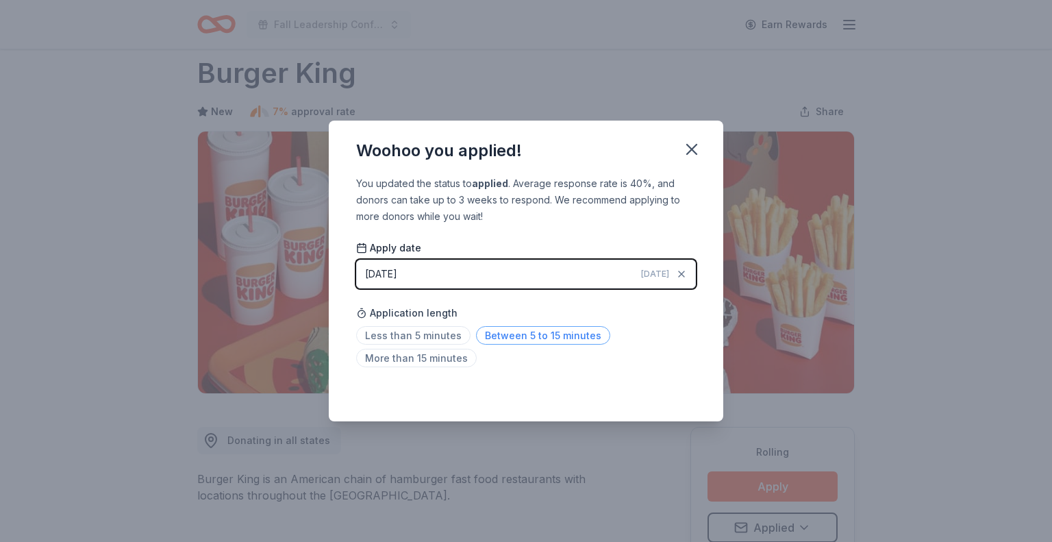
click at [584, 340] on span "Between 5 to 15 minutes" at bounding box center [543, 335] width 134 height 19
click at [696, 146] on icon "button" at bounding box center [692, 150] width 10 height 10
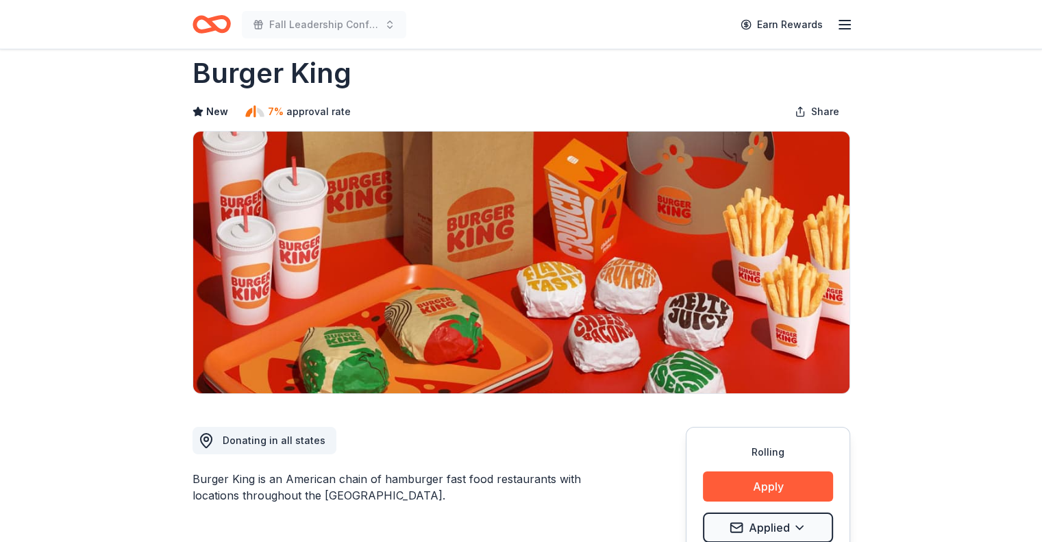
scroll to position [0, 0]
